Goal: Task Accomplishment & Management: Use online tool/utility

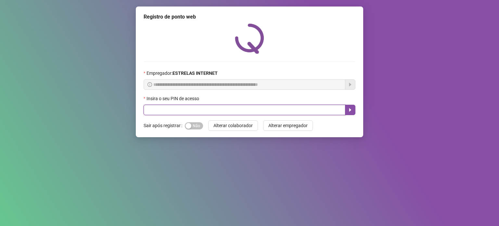
click at [206, 110] on input "text" at bounding box center [245, 110] width 202 height 10
type input "*****"
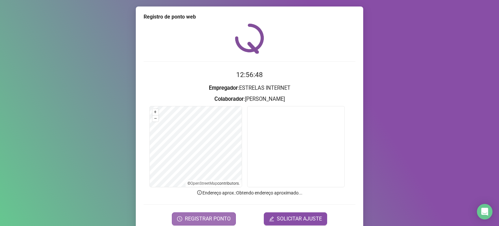
click at [212, 217] on span "REGISTRAR PONTO" at bounding box center [208, 219] width 46 height 8
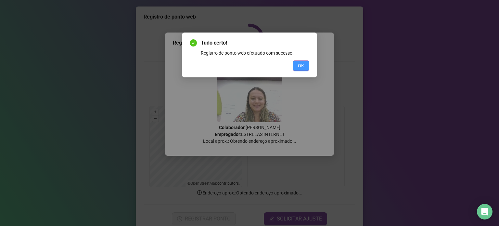
click at [298, 68] on span "OK" at bounding box center [301, 65] width 6 height 7
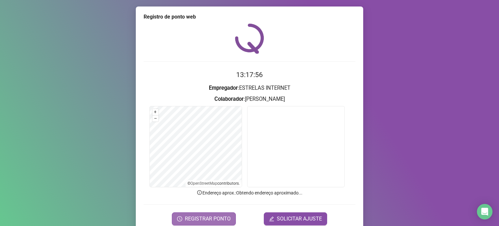
click at [226, 215] on span "REGISTRAR PONTO" at bounding box center [208, 219] width 46 height 8
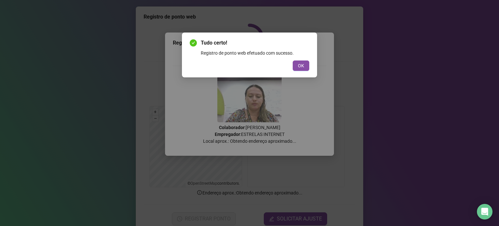
drag, startPoint x: 301, startPoint y: 69, endPoint x: 171, endPoint y: 1, distance: 146.6
click at [301, 69] on span "OK" at bounding box center [301, 65] width 6 height 7
